Goal: Transaction & Acquisition: Obtain resource

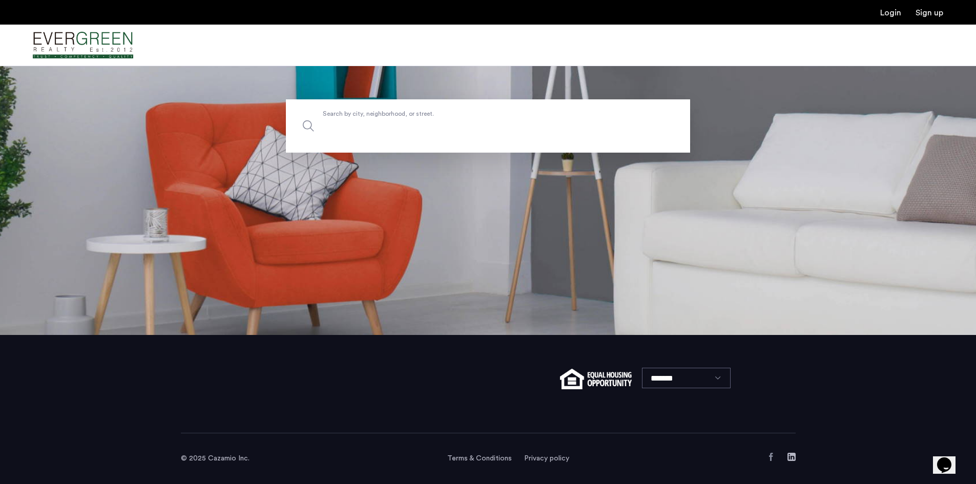
click at [390, 111] on label "Search by city, neighborhood, or street." at bounding box center [488, 125] width 404 height 53
click at [390, 111] on input "Search by city, neighborhood, or street." at bounding box center [488, 125] width 404 height 53
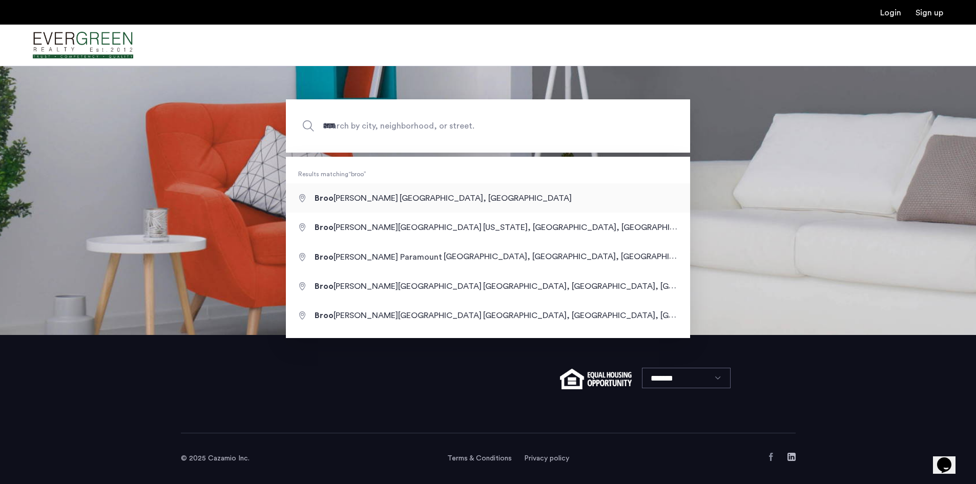
type input "**********"
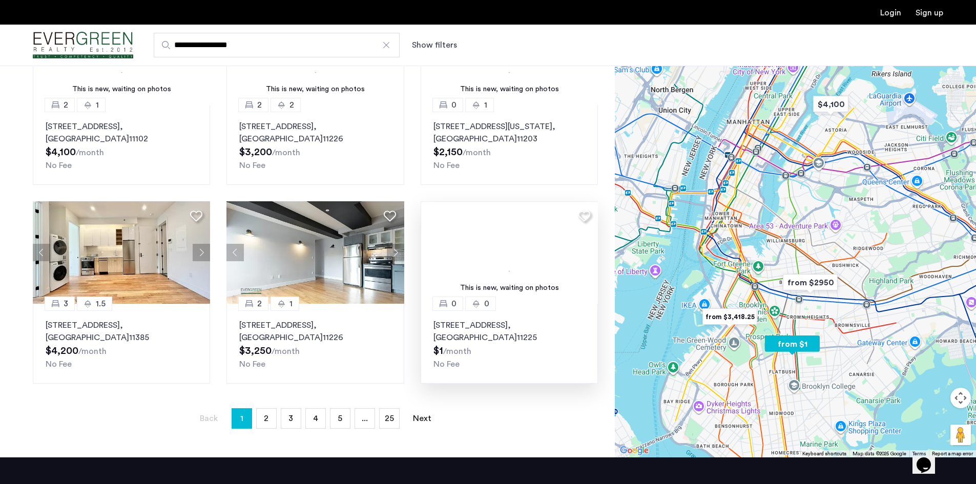
scroll to position [615, 0]
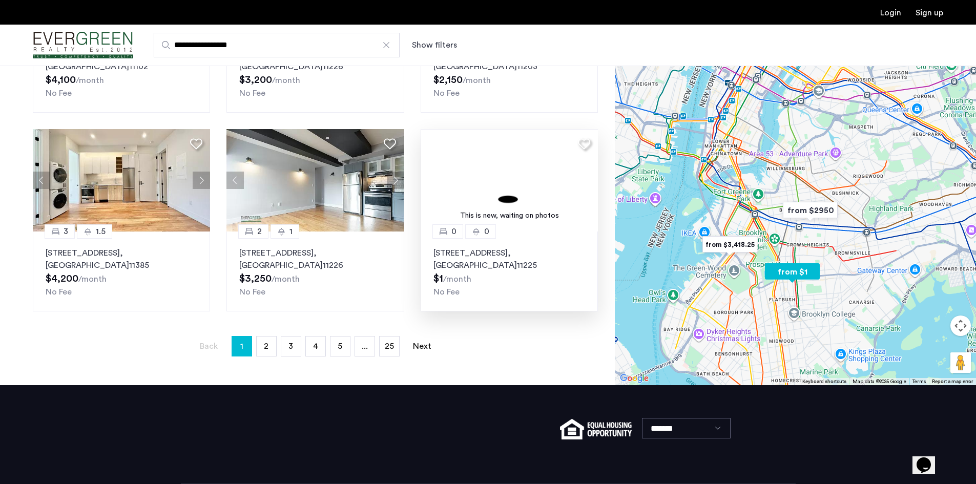
click at [538, 259] on p "1195 Nostrand Avenue, Unit 0, Brooklyn , NY 11225" at bounding box center [510, 259] width 152 height 25
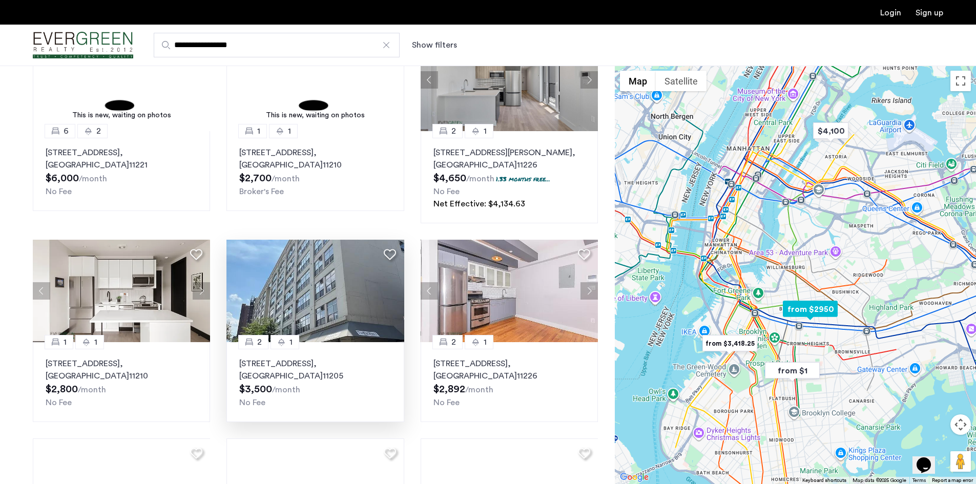
scroll to position [0, 0]
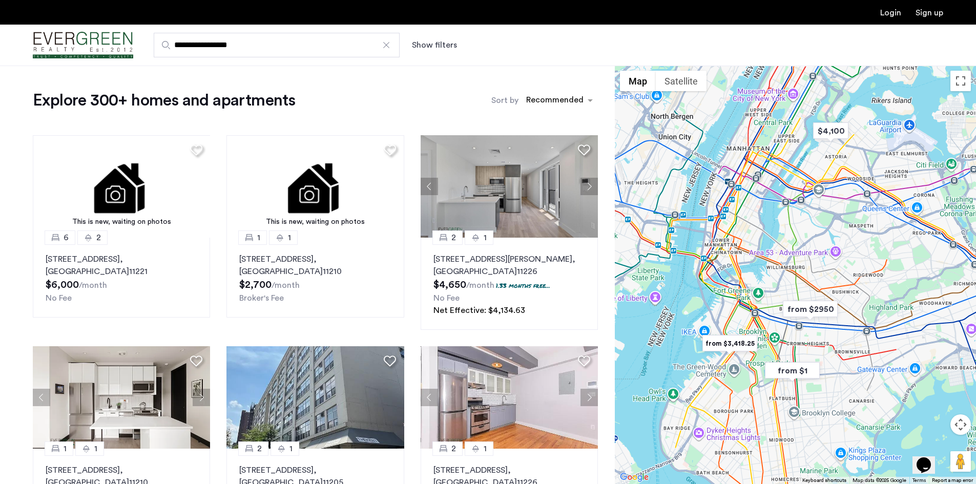
click at [561, 90] on div "Sort by Recommended" at bounding box center [545, 100] width 107 height 21
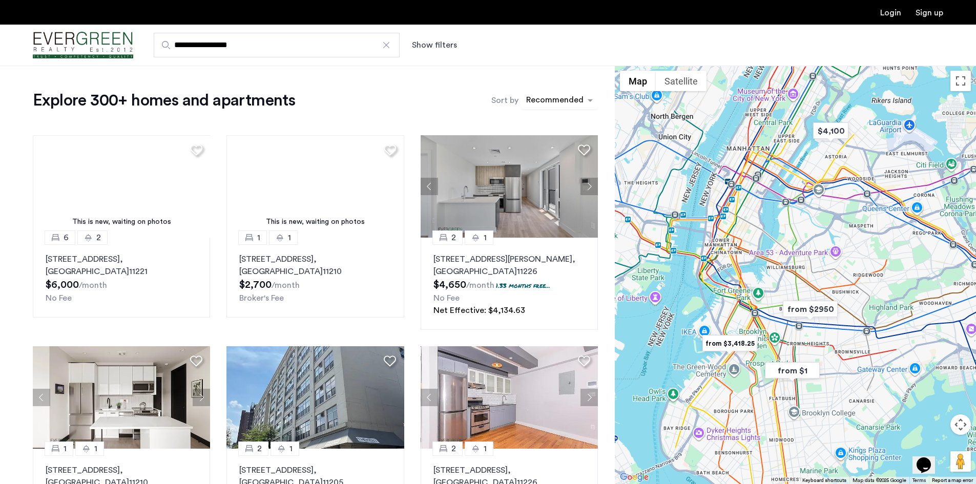
click at [564, 99] on div "sort-apartment" at bounding box center [555, 102] width 60 height 14
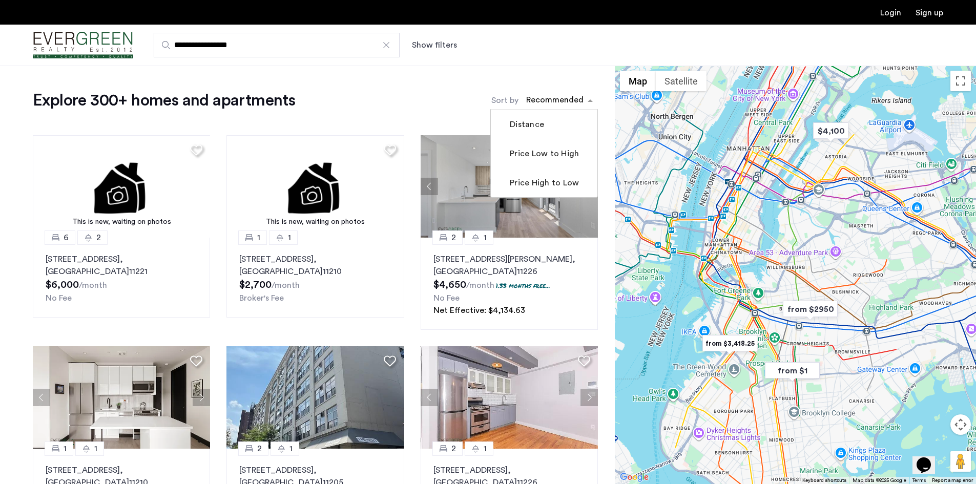
click at [555, 151] on label "Price Low to High" at bounding box center [543, 154] width 71 height 12
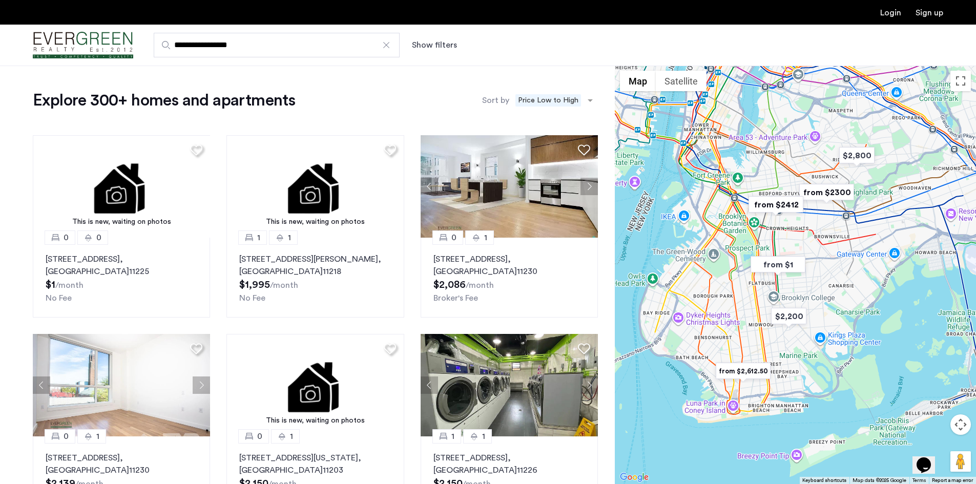
click at [439, 50] on button "Show filters" at bounding box center [434, 45] width 45 height 12
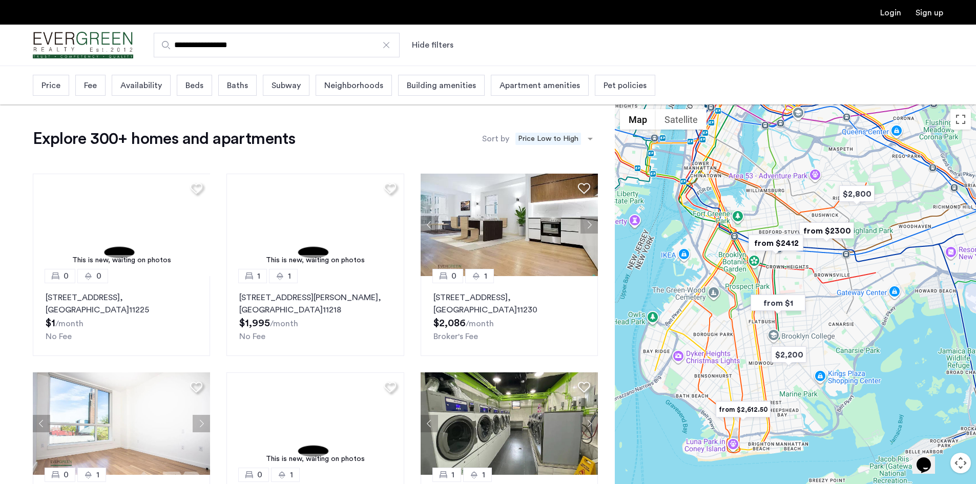
click at [200, 87] on span "Beds" at bounding box center [195, 85] width 18 height 12
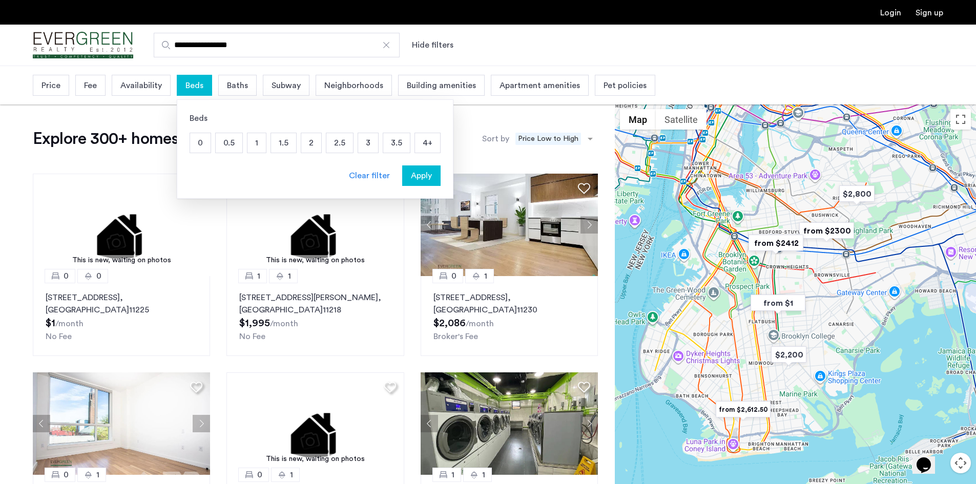
click at [292, 139] on p "1.5" at bounding box center [283, 142] width 25 height 19
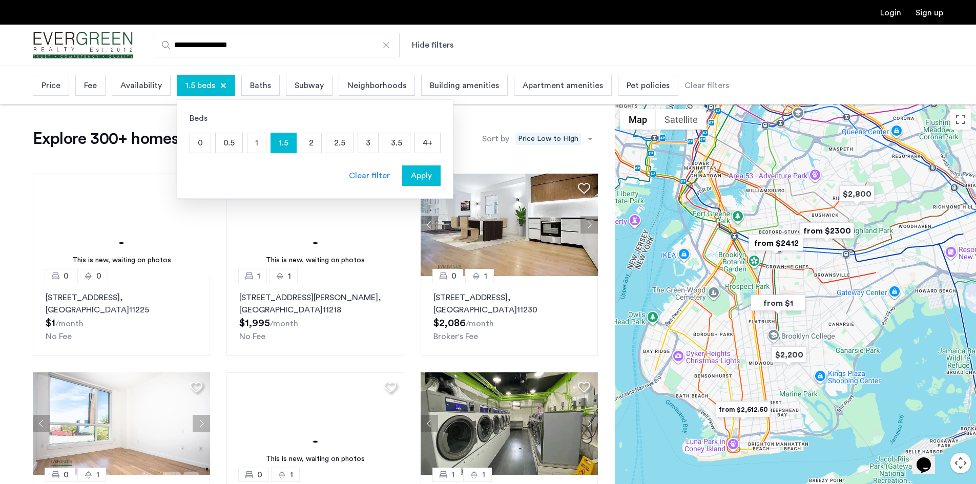
click at [413, 176] on span "Apply" at bounding box center [421, 176] width 21 height 12
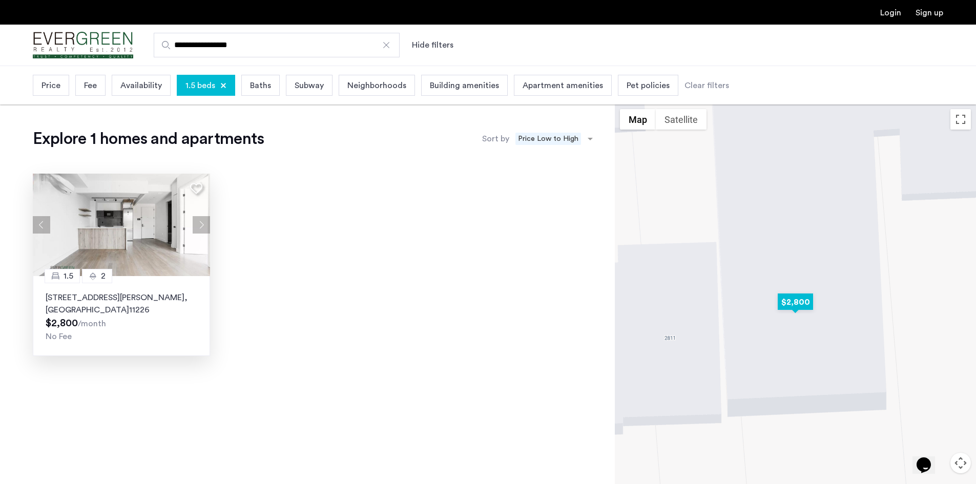
click at [119, 232] on img at bounding box center [122, 225] width 178 height 103
click at [210, 88] on span "1.5 beds" at bounding box center [201, 85] width 30 height 12
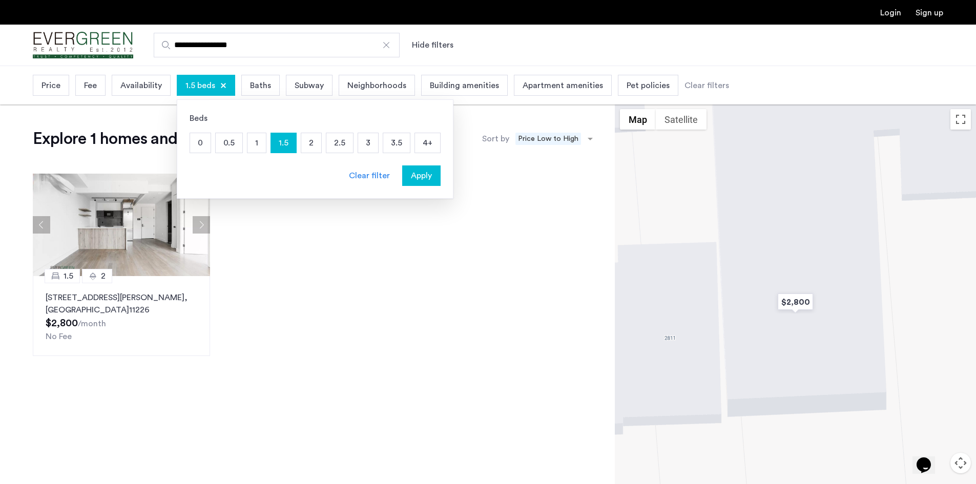
click at [304, 141] on p "2" at bounding box center [311, 142] width 20 height 19
click at [278, 144] on p "1.5" at bounding box center [283, 142] width 25 height 19
click at [413, 176] on span "Apply" at bounding box center [421, 176] width 21 height 12
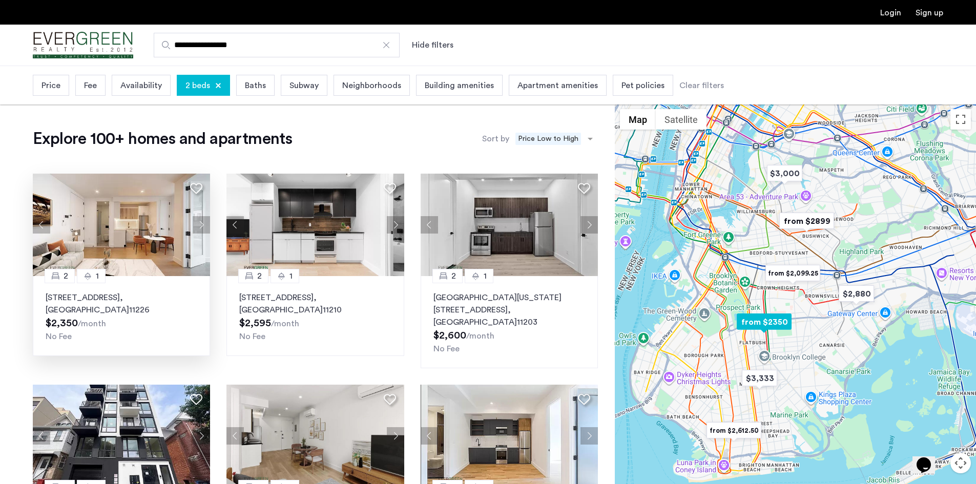
click at [140, 206] on img at bounding box center [122, 225] width 178 height 103
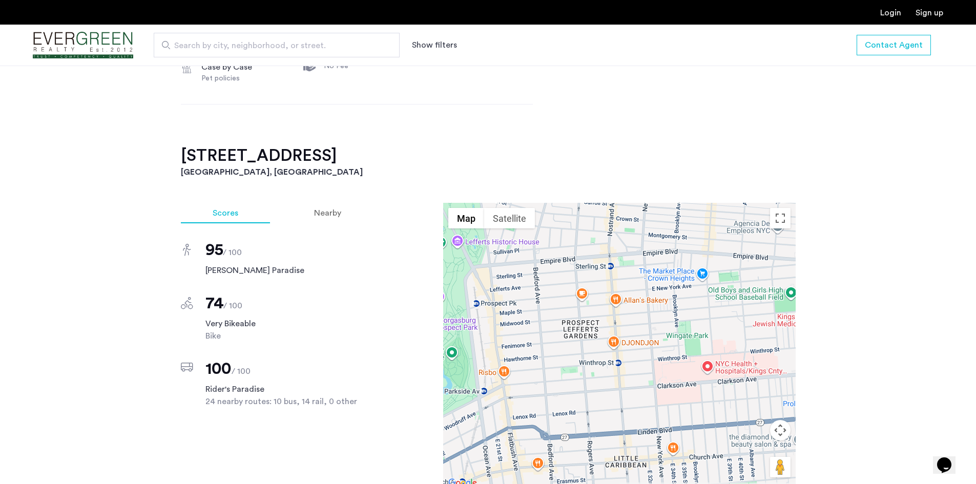
scroll to position [359, 0]
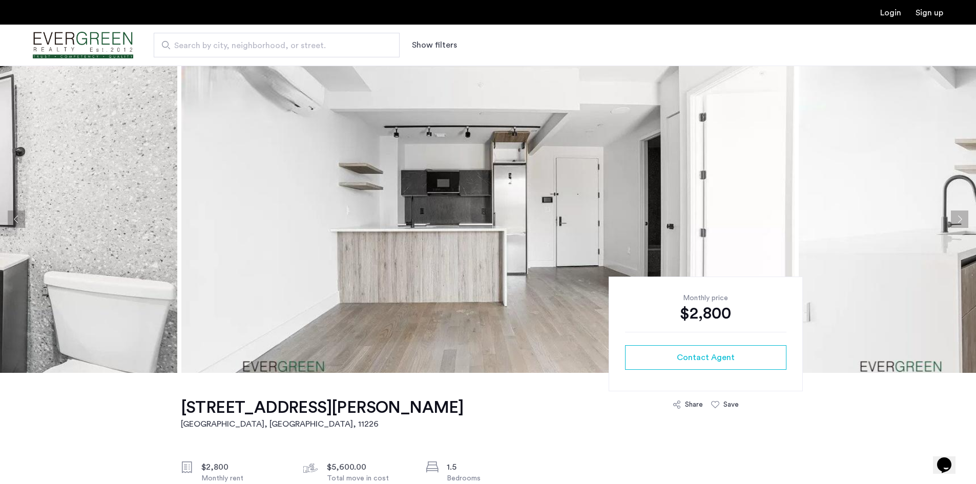
click at [962, 219] on button "Next apartment" at bounding box center [959, 219] width 17 height 17
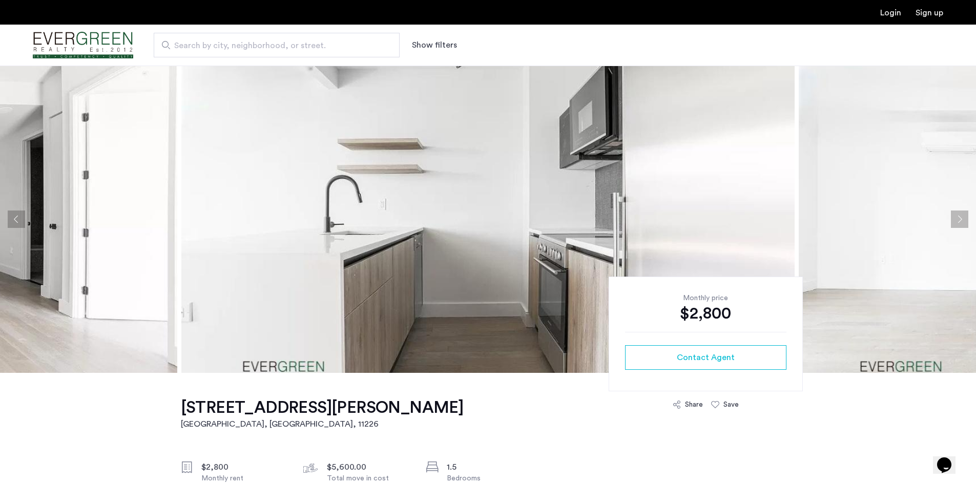
click at [962, 219] on button "Next apartment" at bounding box center [959, 219] width 17 height 17
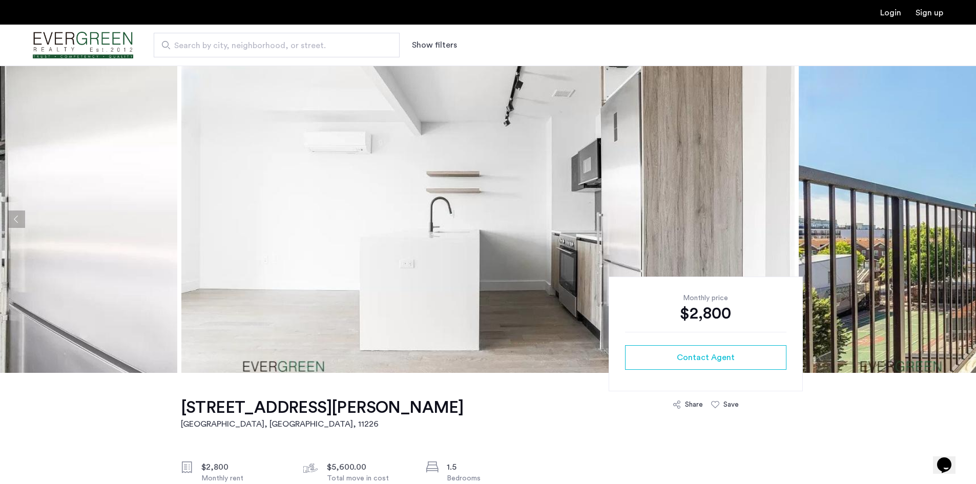
click at [962, 219] on button "Next apartment" at bounding box center [959, 219] width 17 height 17
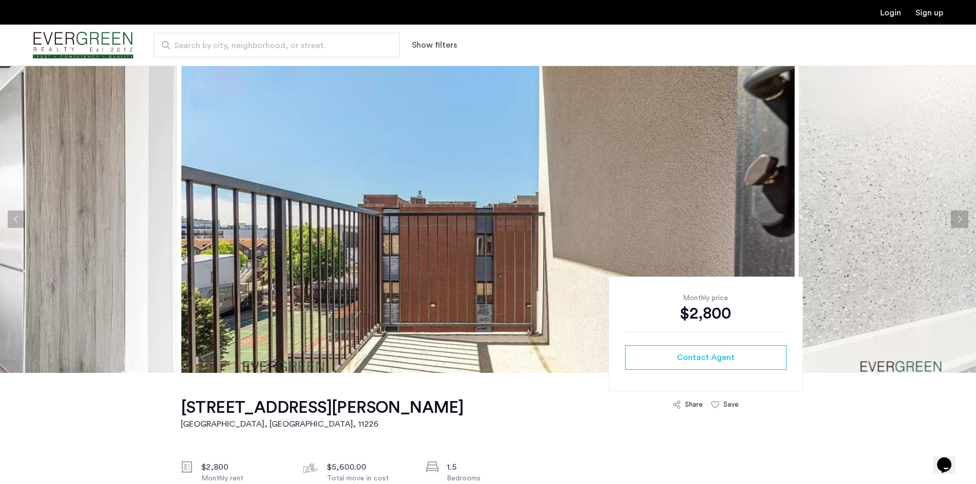
click at [962, 219] on button "Next apartment" at bounding box center [959, 219] width 17 height 17
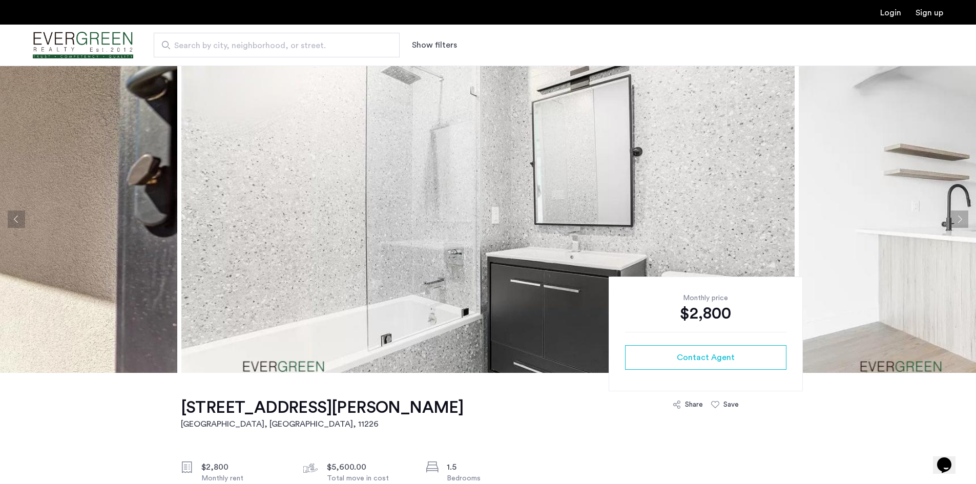
click at [962, 219] on button "Next apartment" at bounding box center [959, 219] width 17 height 17
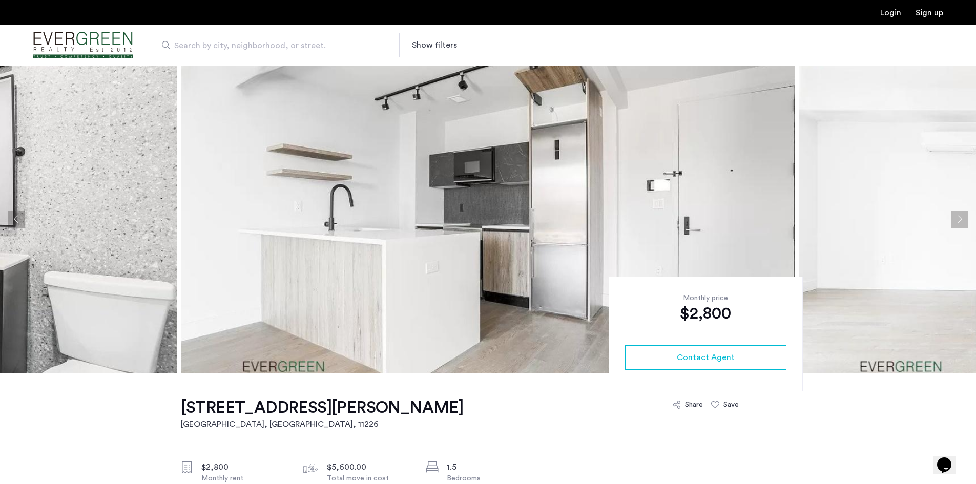
click at [962, 219] on button "Next apartment" at bounding box center [959, 219] width 17 height 17
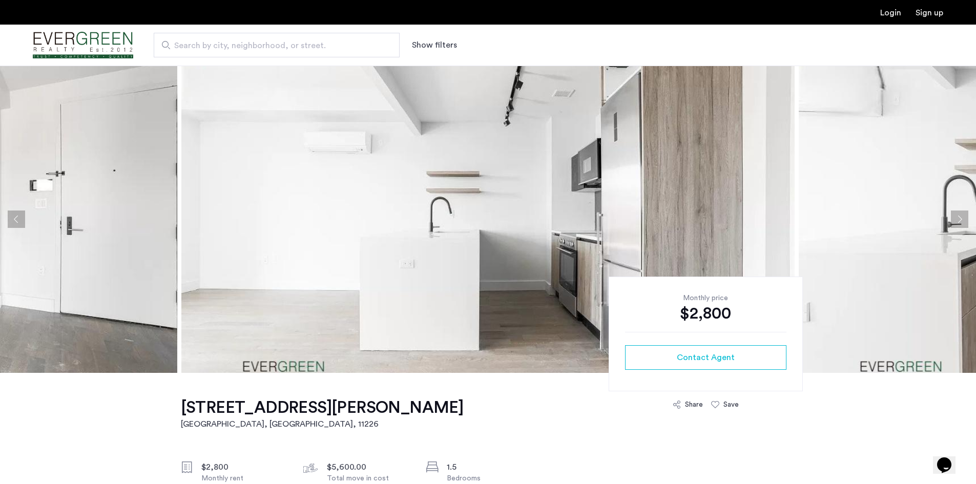
click at [962, 219] on button "Next apartment" at bounding box center [959, 219] width 17 height 17
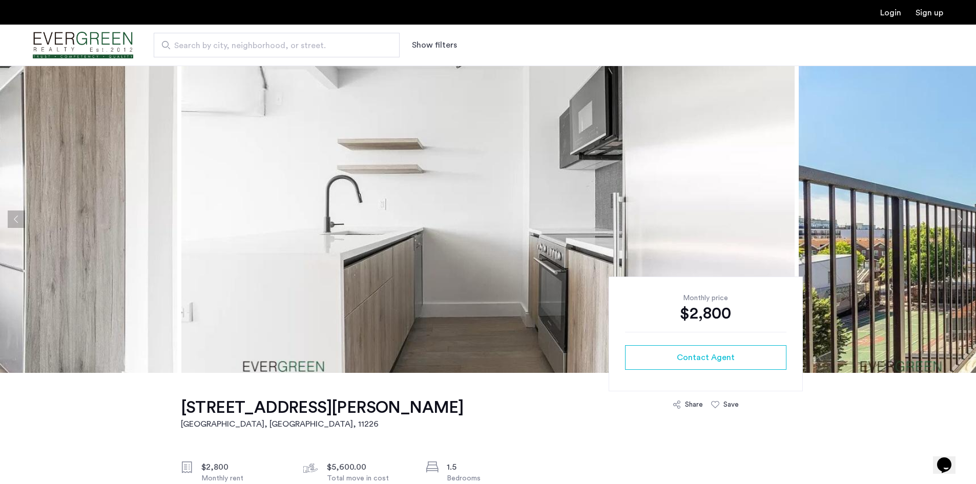
click at [962, 219] on button "Next apartment" at bounding box center [959, 219] width 17 height 17
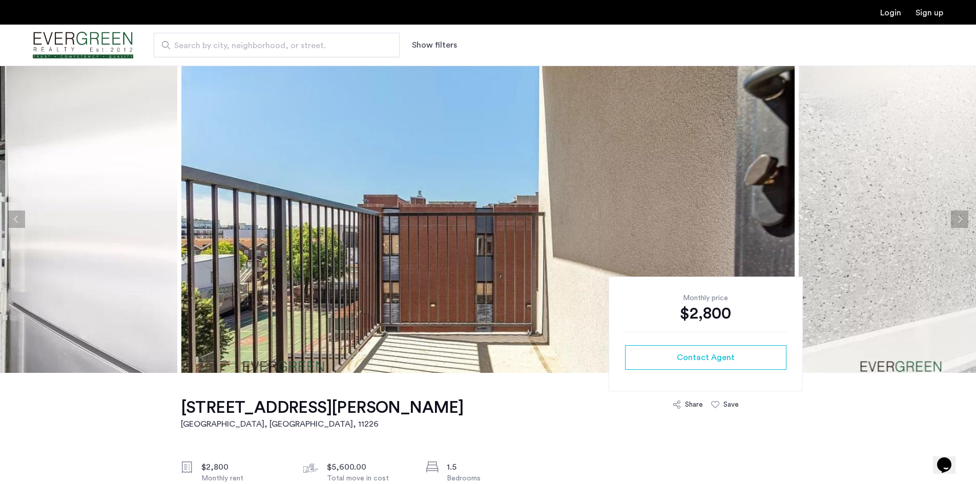
click at [962, 219] on button "Next apartment" at bounding box center [959, 219] width 17 height 17
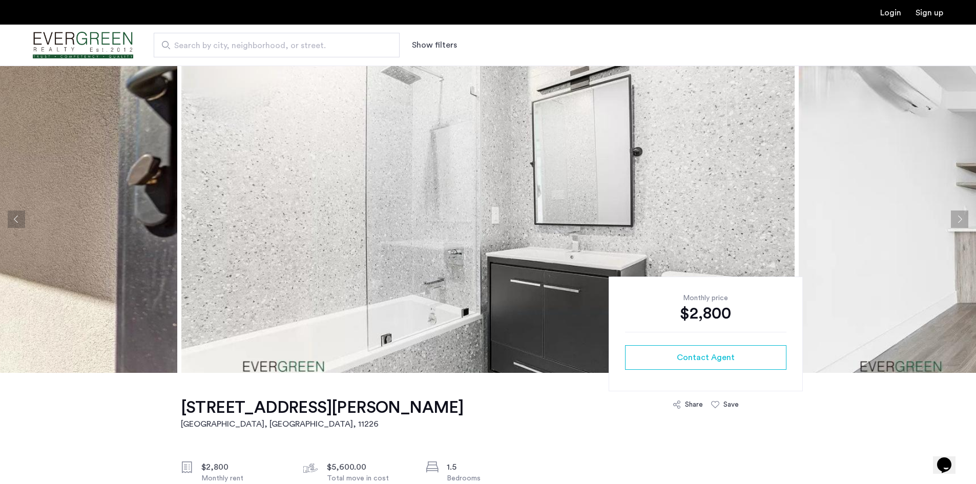
click at [962, 219] on button "Next apartment" at bounding box center [959, 219] width 17 height 17
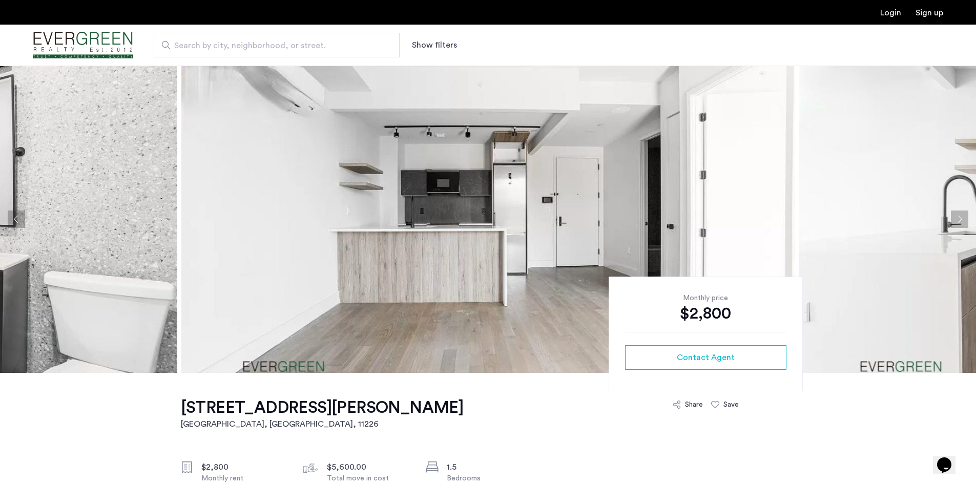
click at [962, 219] on button "Next apartment" at bounding box center [959, 219] width 17 height 17
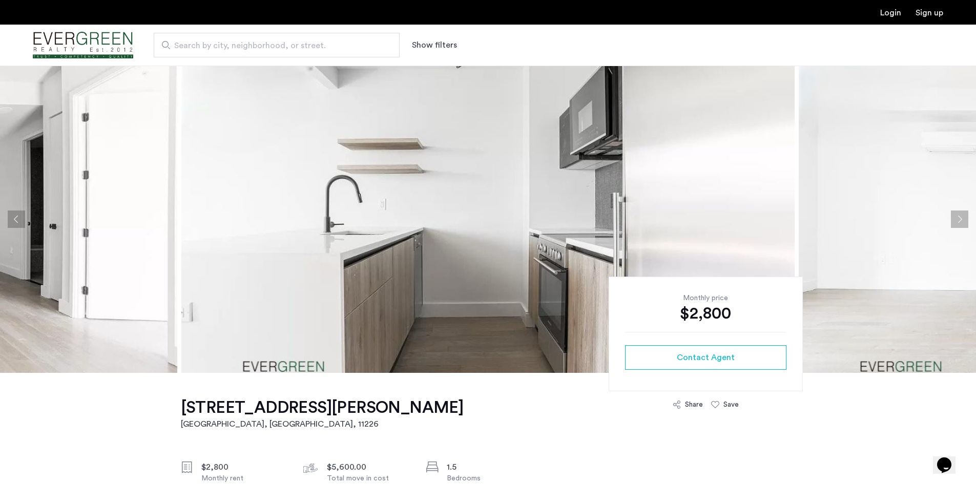
click at [962, 219] on button "Next apartment" at bounding box center [959, 219] width 17 height 17
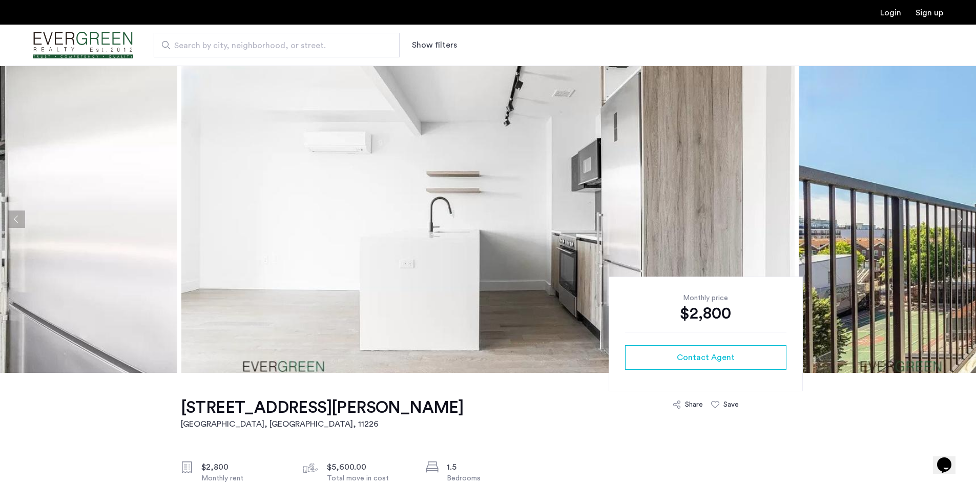
click at [962, 219] on button "Next apartment" at bounding box center [959, 219] width 17 height 17
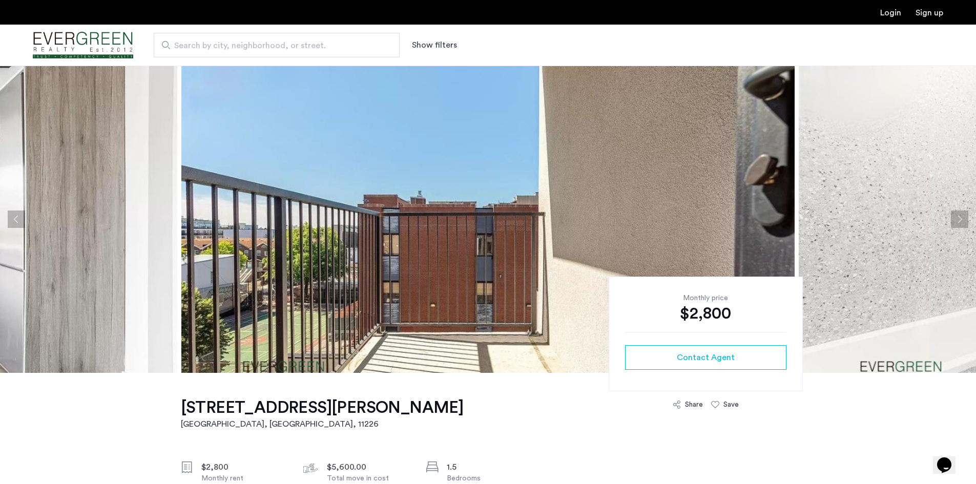
click at [962, 219] on button "Next apartment" at bounding box center [959, 219] width 17 height 17
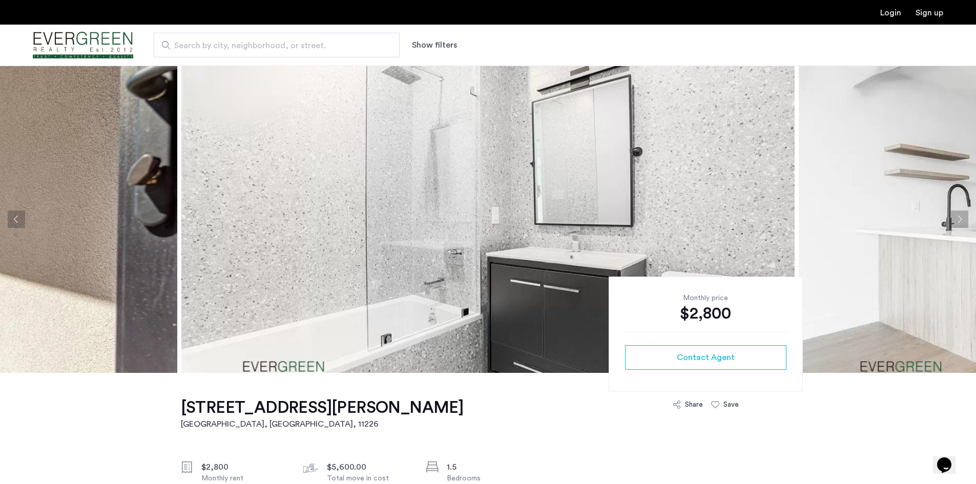
click at [962, 219] on button "Next apartment" at bounding box center [959, 219] width 17 height 17
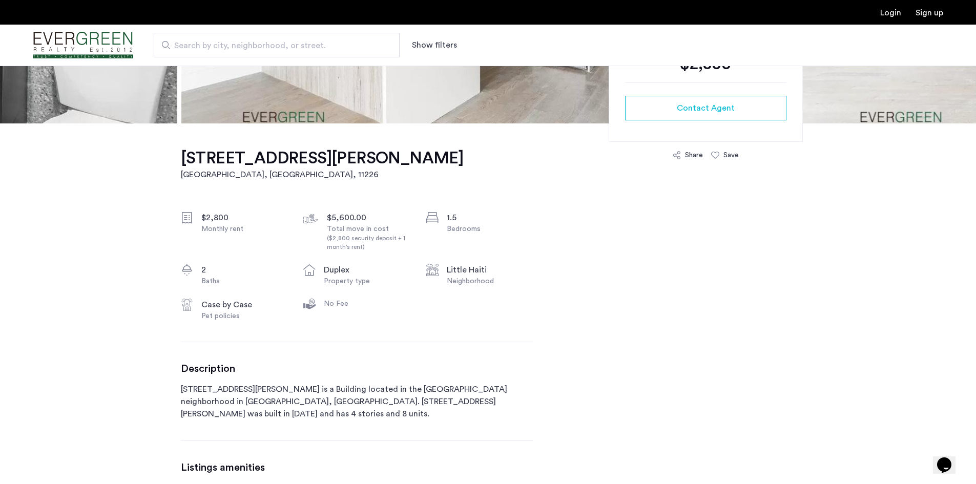
scroll to position [205, 0]
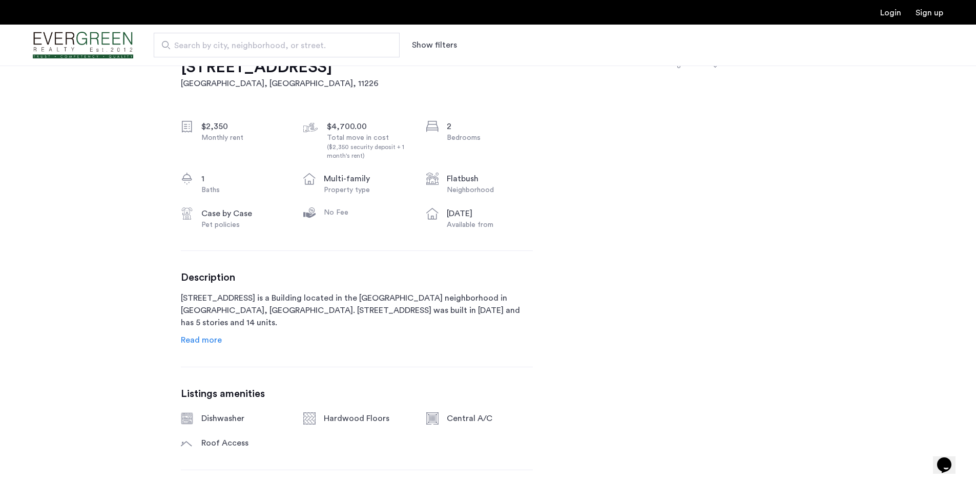
scroll to position [359, 0]
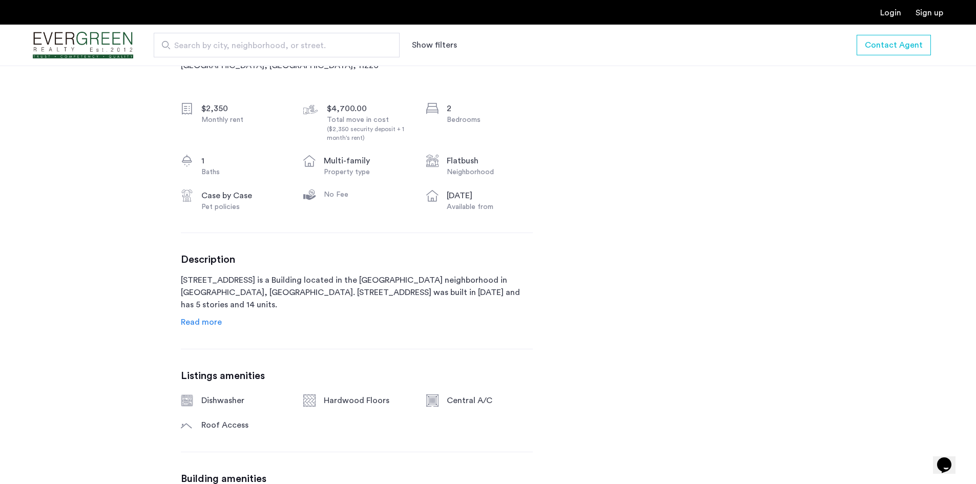
click at [192, 315] on div "Description 282 East 32nd Street is a Building located in the Flatbush neighbor…" at bounding box center [357, 291] width 352 height 74
click at [189, 319] on span "Read more" at bounding box center [201, 322] width 41 height 8
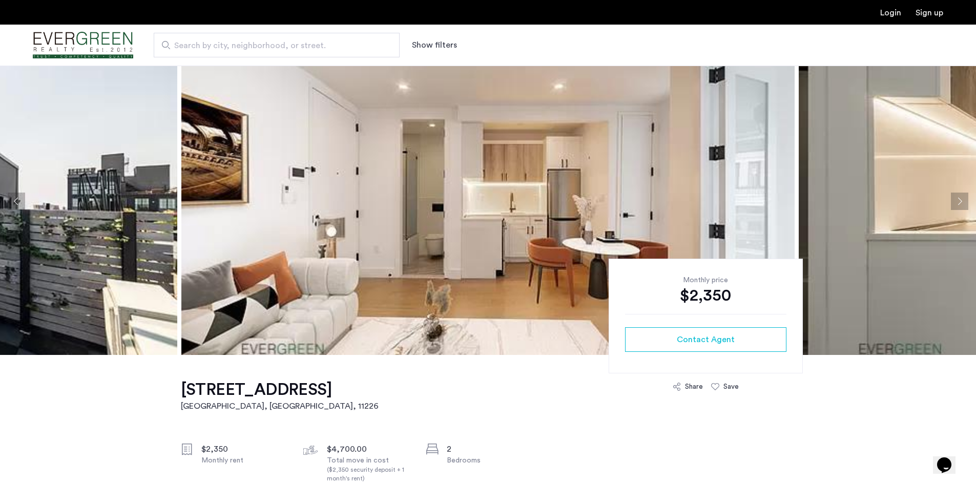
scroll to position [0, 0]
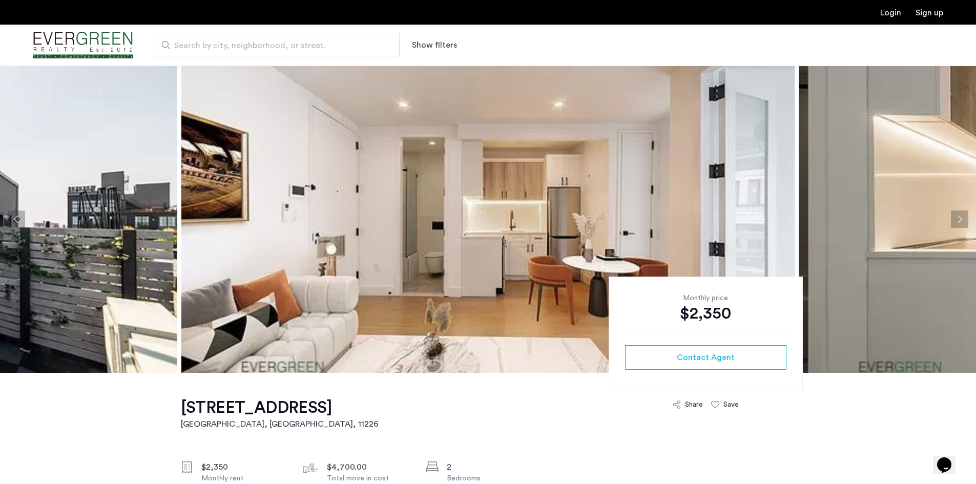
click at [962, 219] on button "Next apartment" at bounding box center [959, 219] width 17 height 17
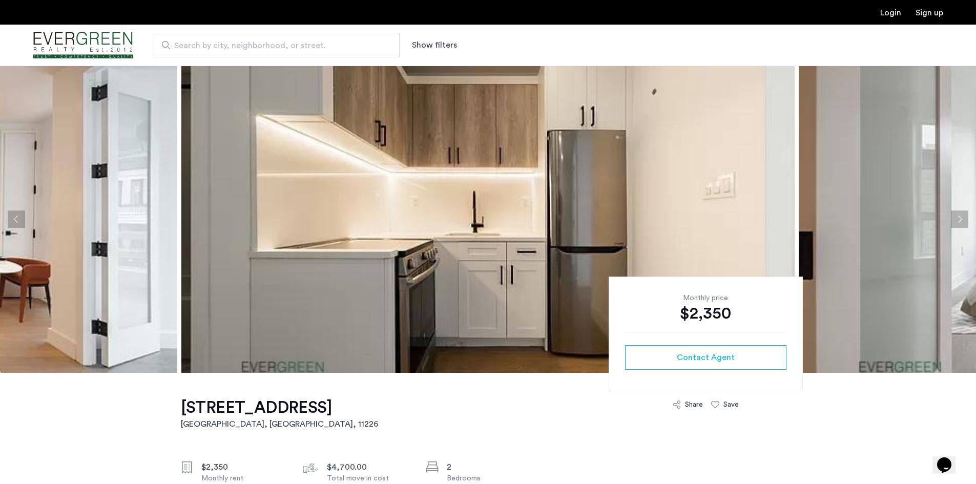
click at [962, 219] on button "Next apartment" at bounding box center [959, 219] width 17 height 17
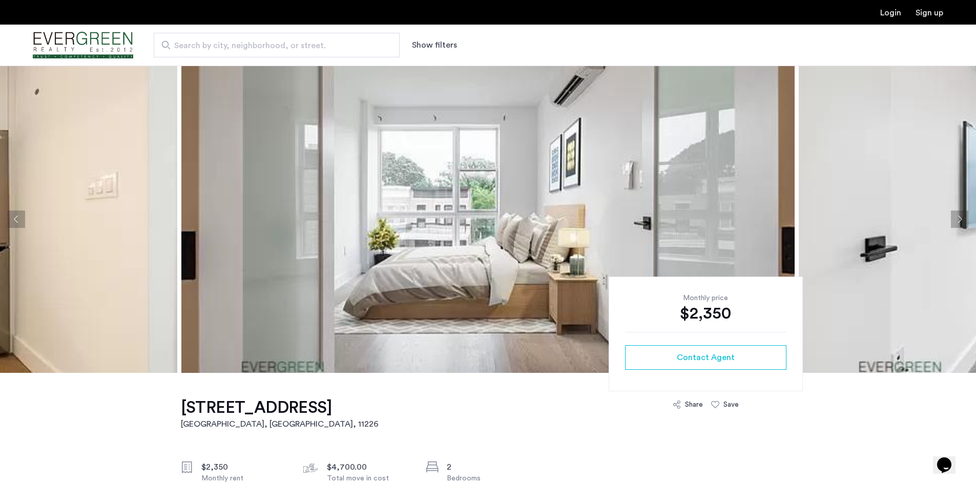
click at [962, 219] on button "Next apartment" at bounding box center [959, 219] width 17 height 17
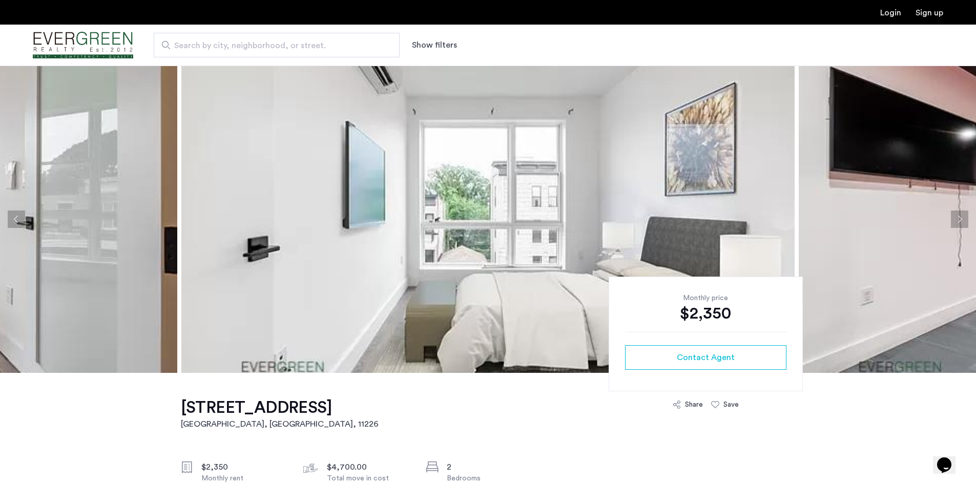
click at [962, 219] on button "Next apartment" at bounding box center [959, 219] width 17 height 17
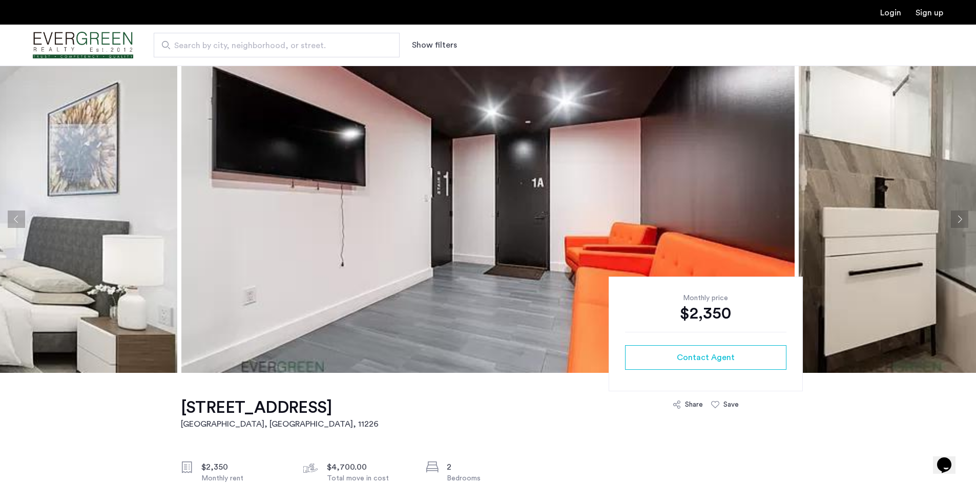
click at [962, 219] on button "Next apartment" at bounding box center [959, 219] width 17 height 17
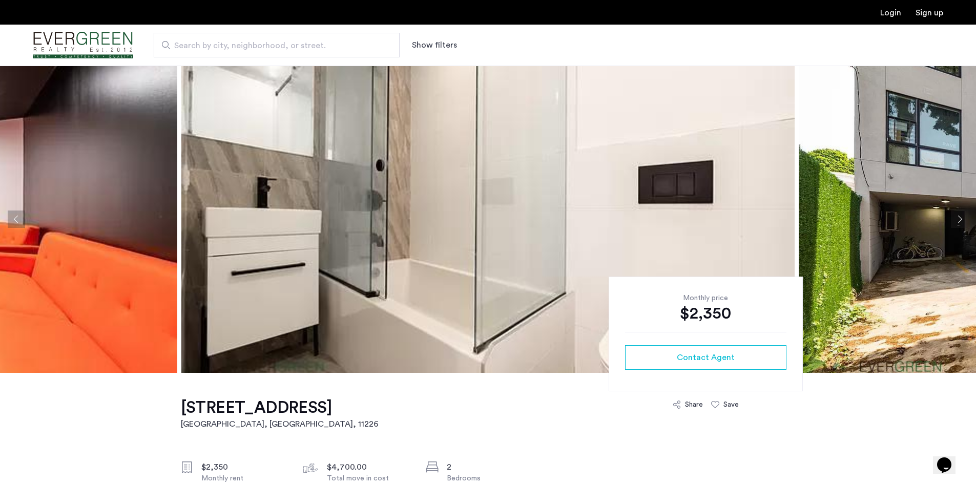
click at [962, 221] on button "Next apartment" at bounding box center [959, 219] width 17 height 17
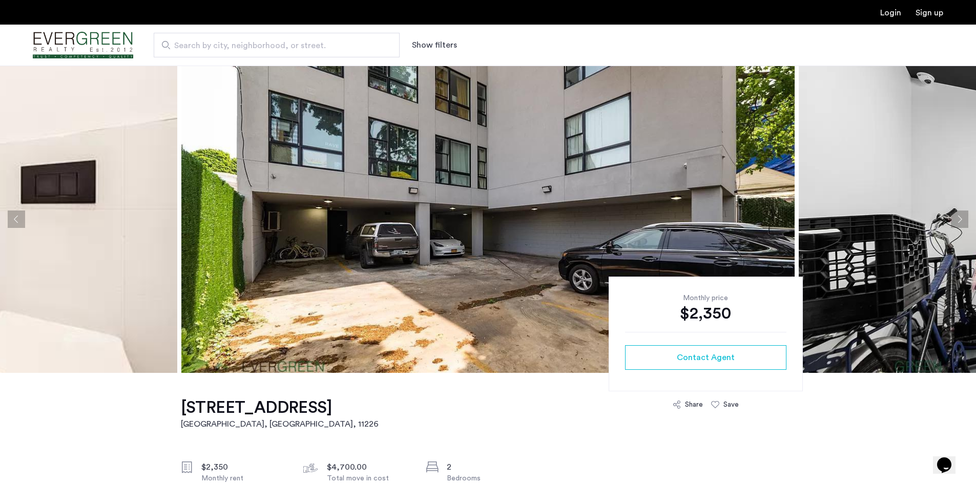
click at [962, 221] on button "Next apartment" at bounding box center [959, 219] width 17 height 17
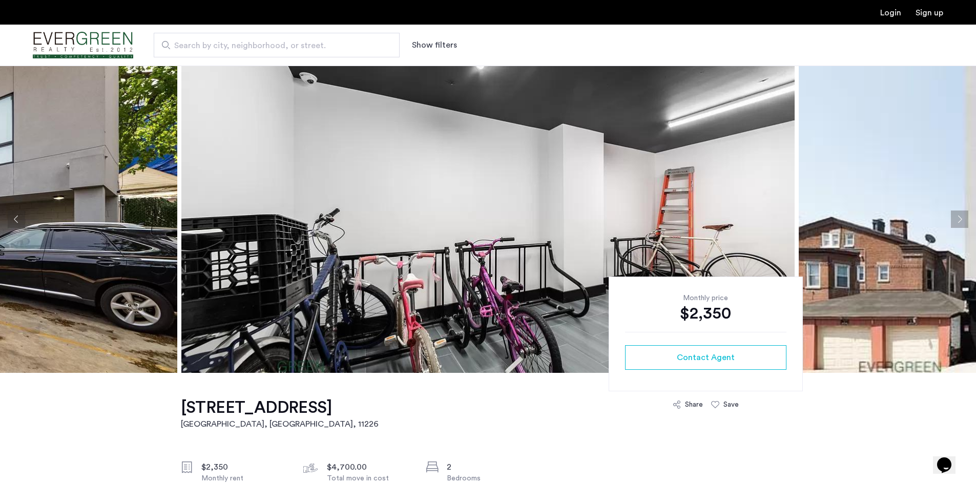
click at [962, 221] on button "Next apartment" at bounding box center [959, 219] width 17 height 17
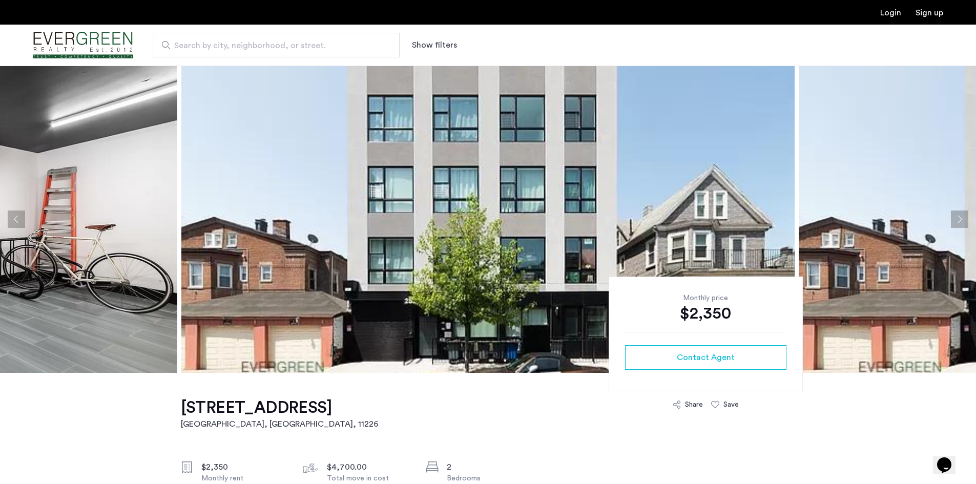
click at [962, 221] on button "Next apartment" at bounding box center [959, 219] width 17 height 17
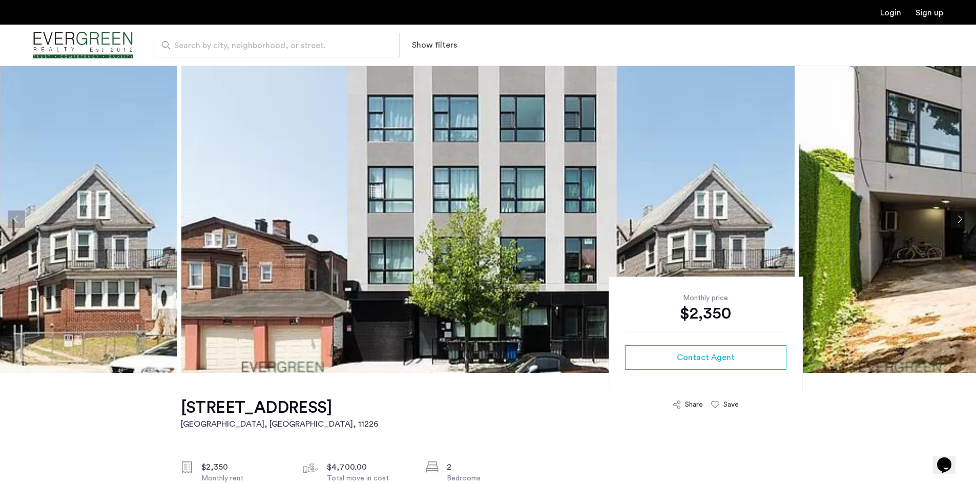
click at [962, 221] on button "Next apartment" at bounding box center [959, 219] width 17 height 17
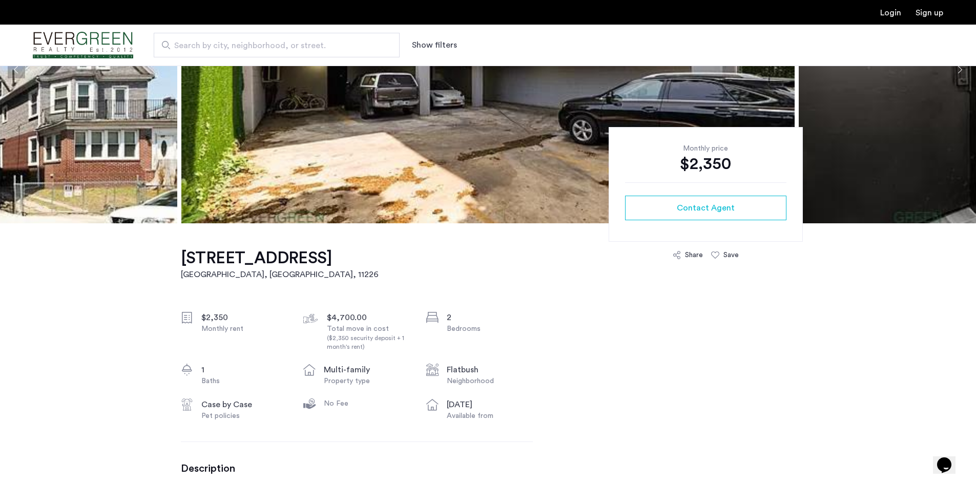
scroll to position [154, 0]
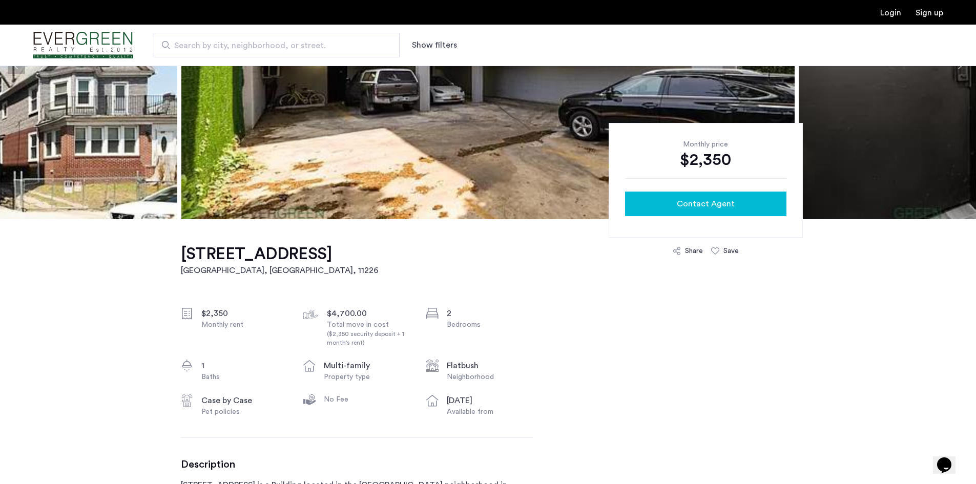
click at [668, 212] on button "Contact Agent" at bounding box center [705, 204] width 161 height 25
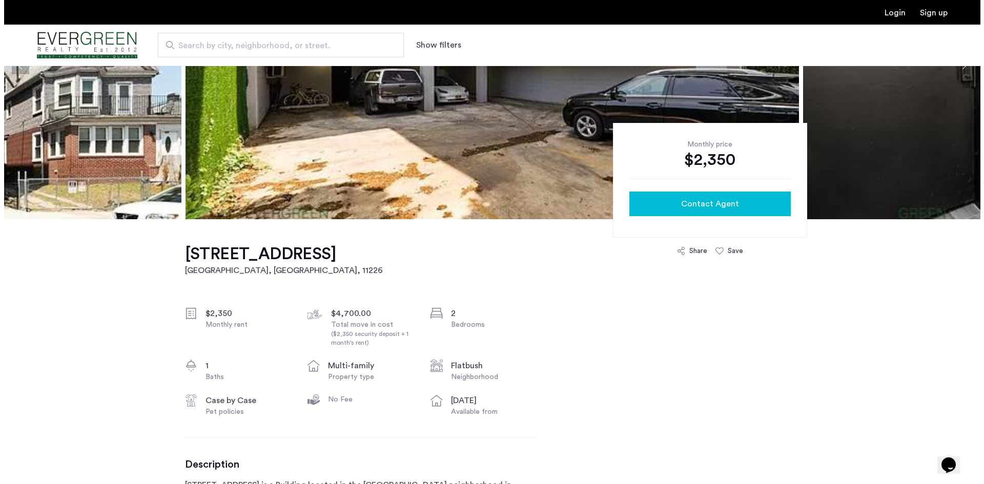
scroll to position [0, 0]
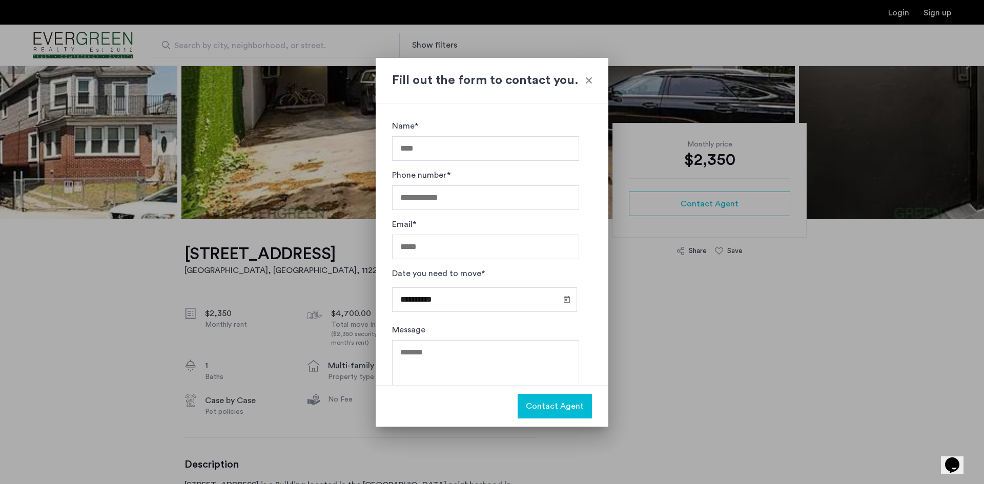
click at [589, 83] on div at bounding box center [589, 80] width 10 height 10
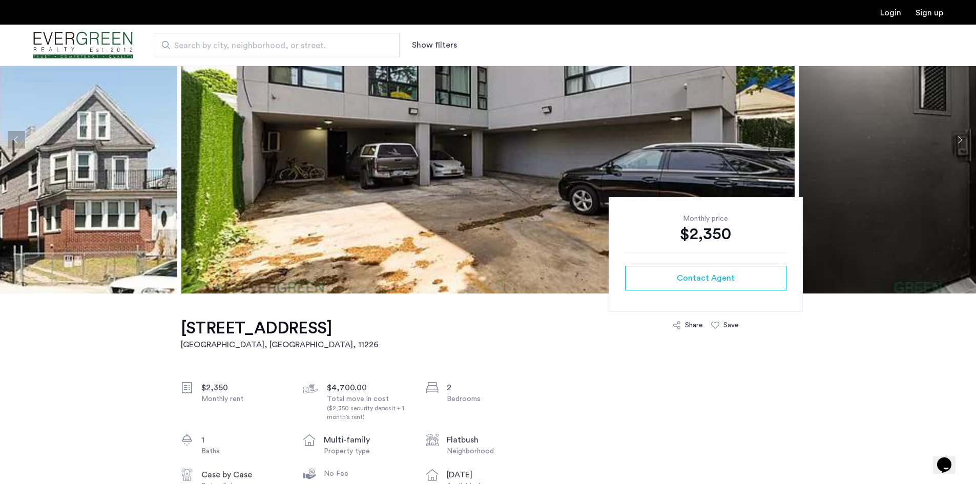
scroll to position [205, 0]
